Goal: Find specific page/section: Find specific page/section

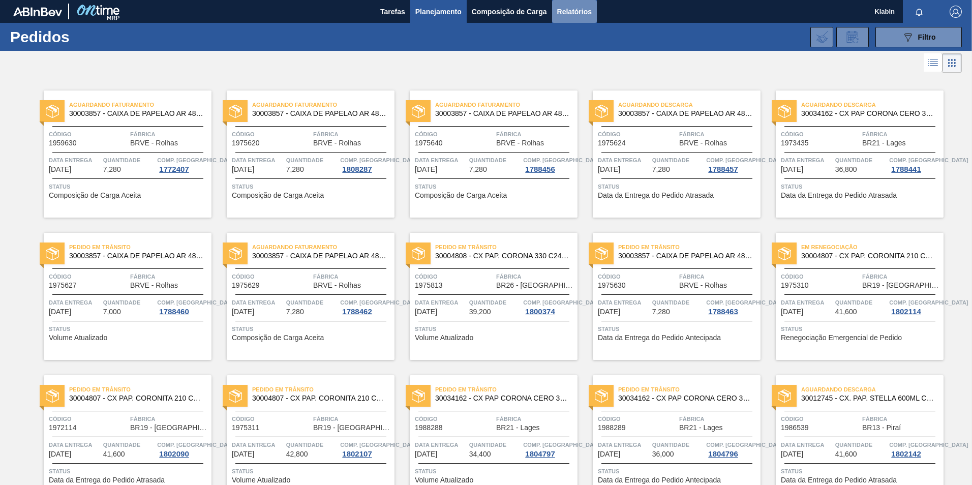
click at [580, 6] on span "Relatórios" at bounding box center [574, 12] width 35 height 12
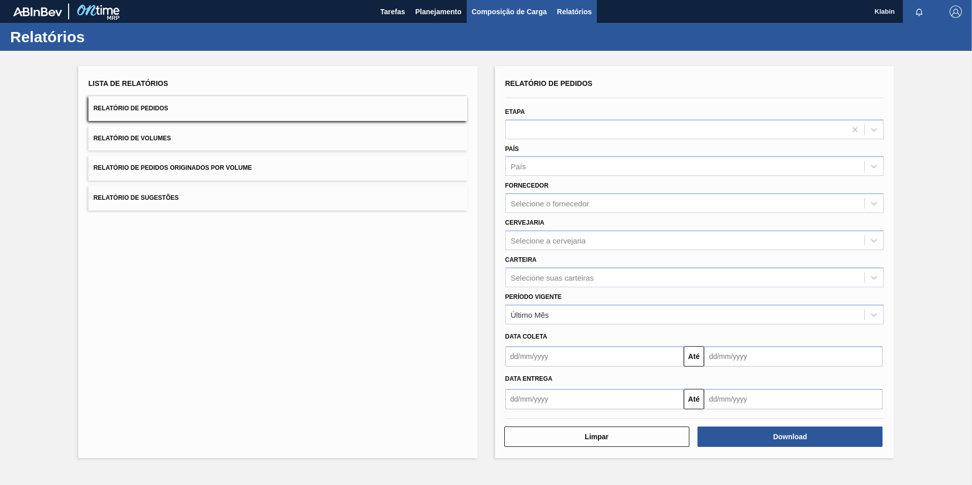
click at [512, 16] on span "Composição de Carga" at bounding box center [509, 12] width 75 height 12
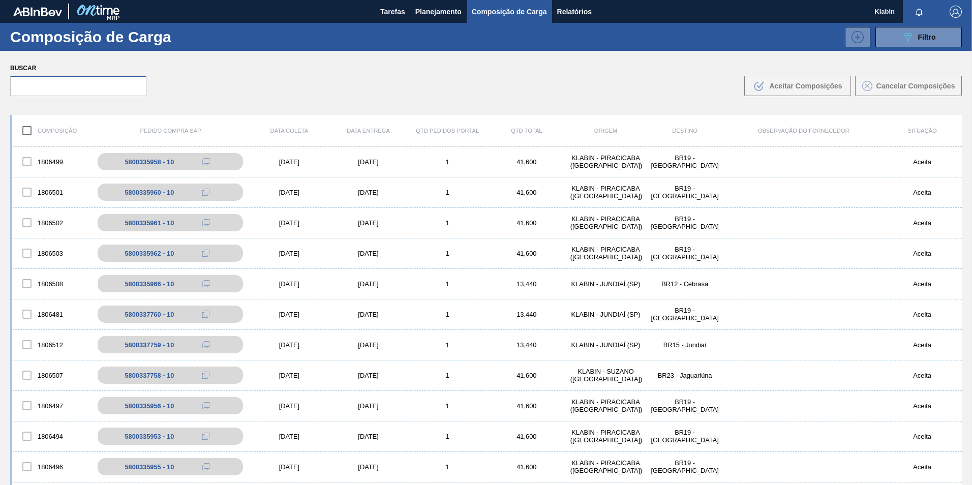
click at [63, 86] on input "text" at bounding box center [78, 86] width 136 height 20
paste input "000176430-1"
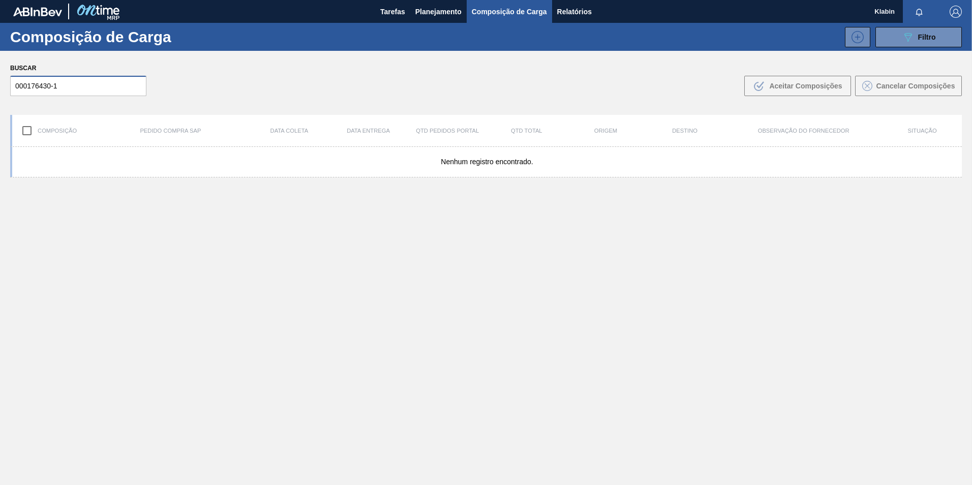
drag, startPoint x: 29, startPoint y: 87, endPoint x: 1, endPoint y: 95, distance: 29.5
click at [1, 94] on div "Buscar 000176430-1 .b{fill:var(--color-action-default)} Aceitar Composições Can…" at bounding box center [486, 78] width 972 height 55
type input "176430-1"
click at [429, 11] on span "Planejamento" at bounding box center [439, 12] width 46 height 12
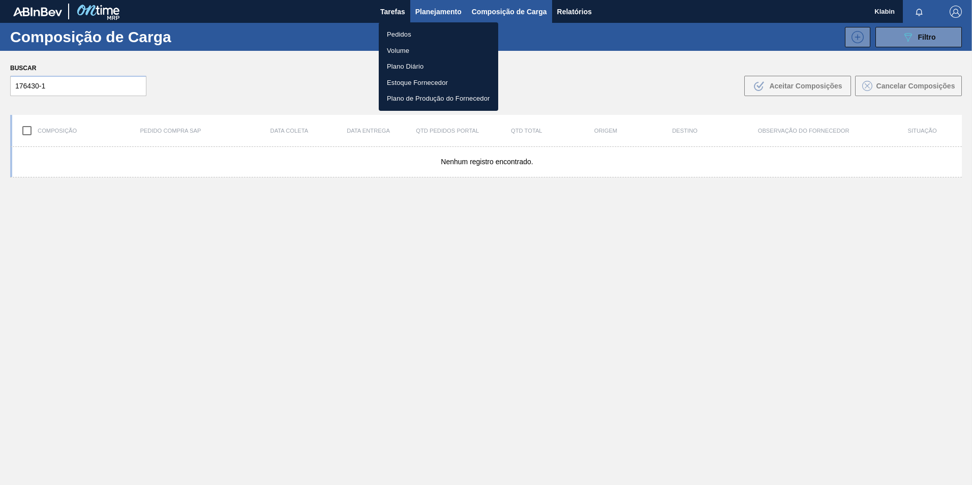
click at [429, 11] on div at bounding box center [486, 242] width 972 height 485
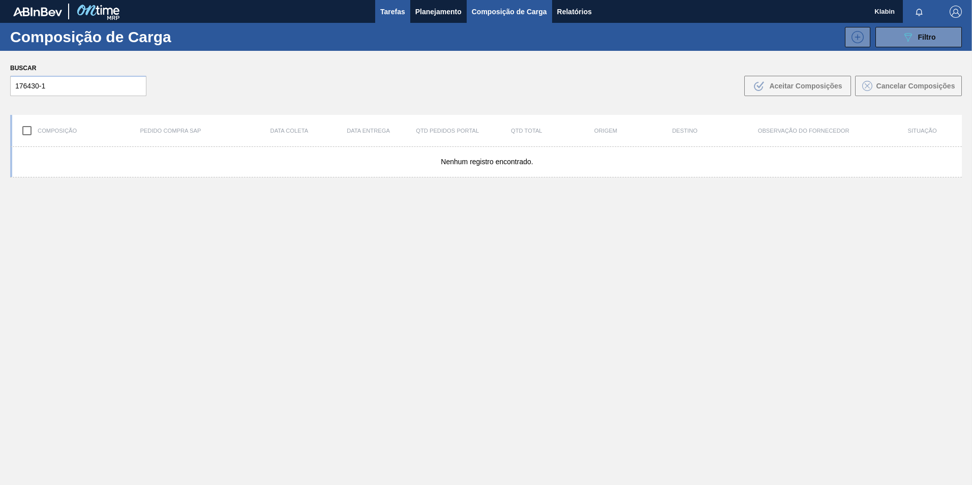
click at [391, 12] on span "Tarefas" at bounding box center [392, 12] width 25 height 12
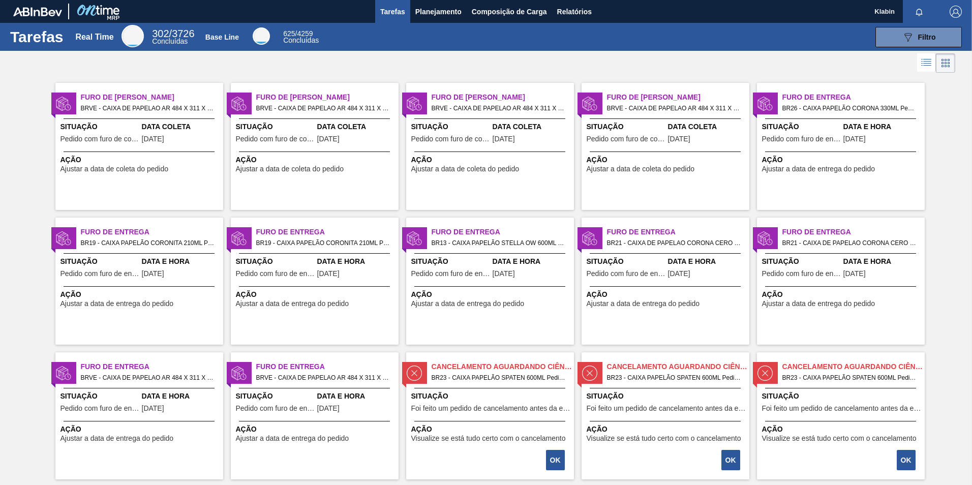
click at [931, 66] on li at bounding box center [927, 62] width 19 height 18
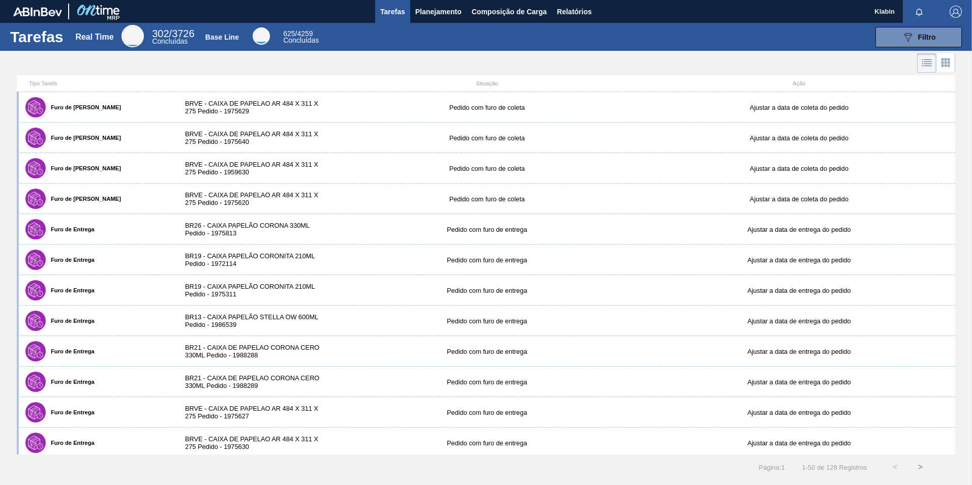
click at [876, 17] on span "Klabin" at bounding box center [885, 11] width 20 height 23
click at [880, 11] on span "Klabin" at bounding box center [885, 11] width 20 height 23
click at [425, 17] on span "Planejamento" at bounding box center [439, 12] width 46 height 12
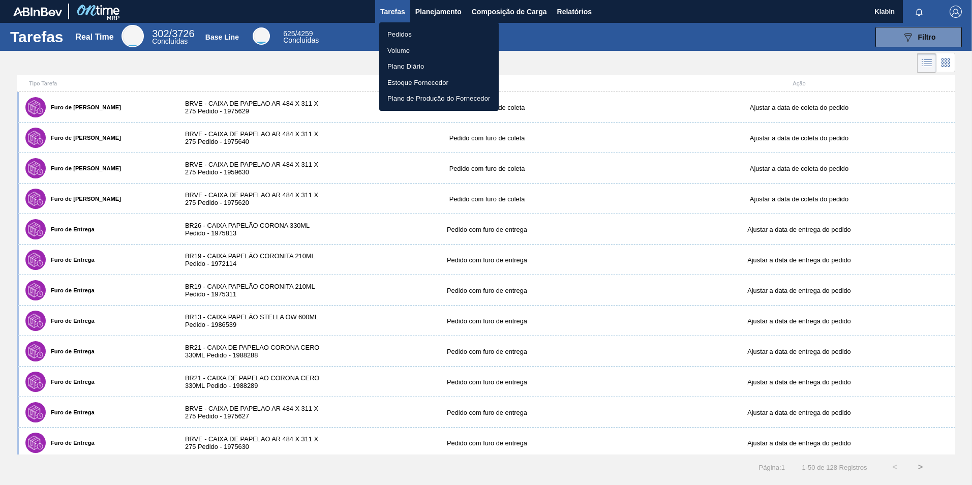
click at [405, 67] on li "Plano Diário" at bounding box center [439, 66] width 120 height 16
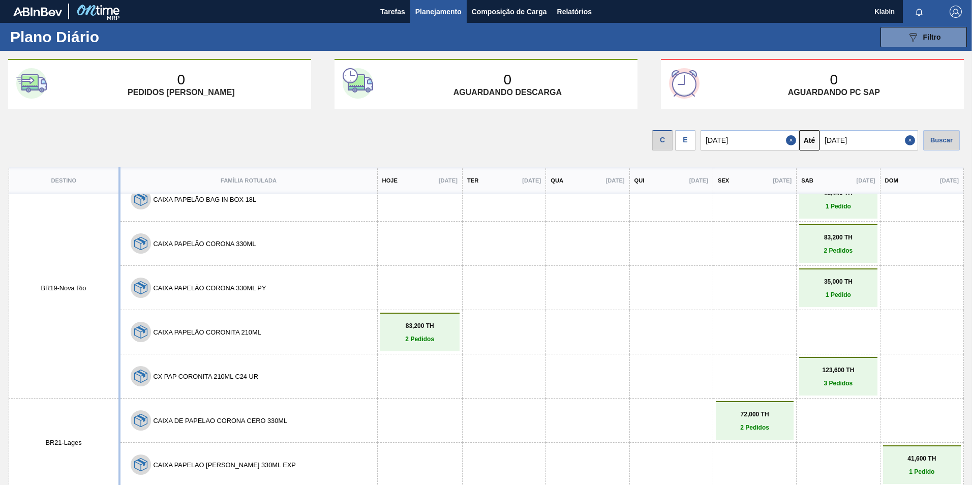
scroll to position [153, 0]
